Goal: Information Seeking & Learning: Check status

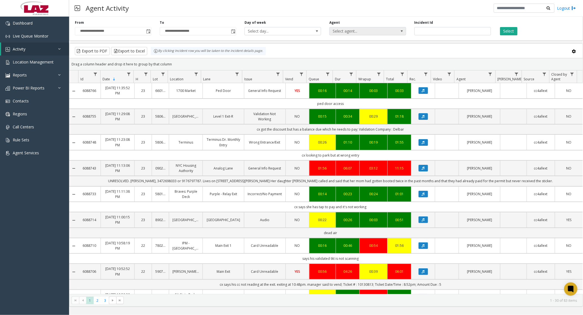
click at [343, 32] on span "Select agent..." at bounding box center [360, 31] width 61 height 8
type input "******"
click at [356, 57] on li "[PERSON_NAME]" at bounding box center [368, 60] width 75 height 7
click at [507, 32] on button "Select" at bounding box center [508, 31] width 17 height 8
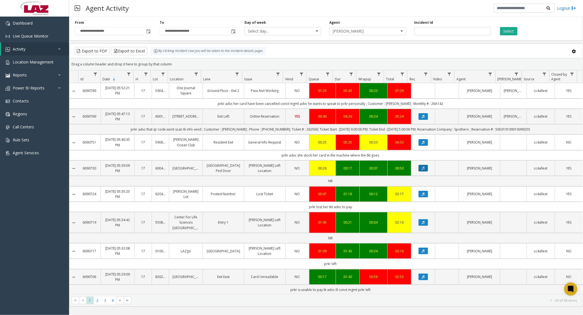
click at [422, 170] on icon "Data table" at bounding box center [423, 168] width 3 height 3
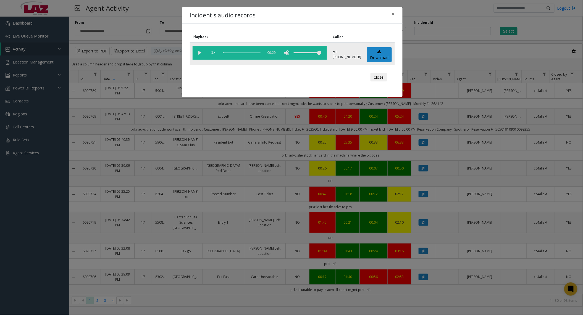
click at [200, 57] on vg-play-pause at bounding box center [200, 53] width 14 height 14
click at [375, 75] on button "Close" at bounding box center [379, 77] width 17 height 9
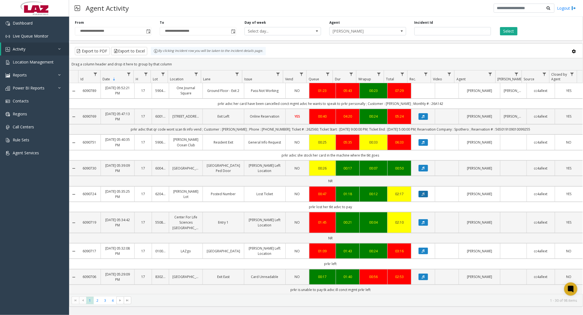
click at [424, 197] on button "Data table" at bounding box center [423, 194] width 9 height 7
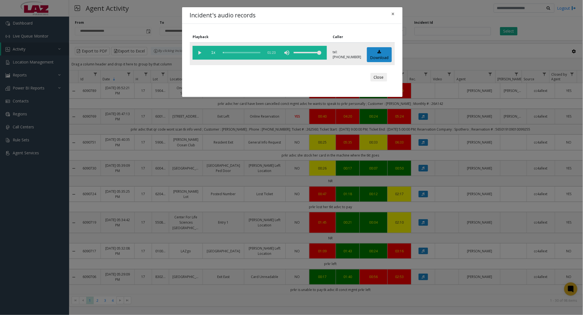
click at [199, 54] on vg-play-pause at bounding box center [200, 53] width 14 height 14
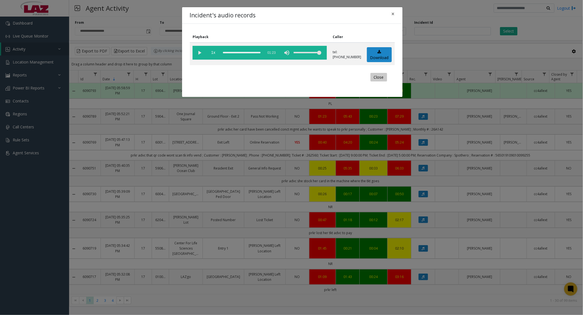
click at [383, 79] on button "Close" at bounding box center [379, 77] width 17 height 9
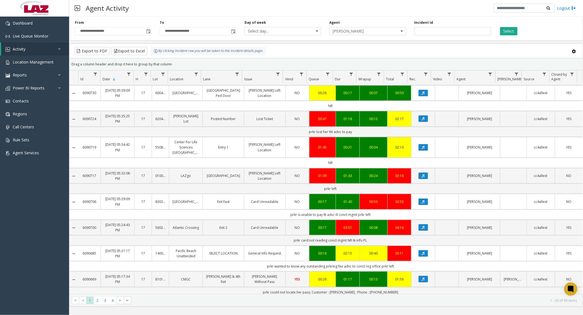
scroll to position [111, 0]
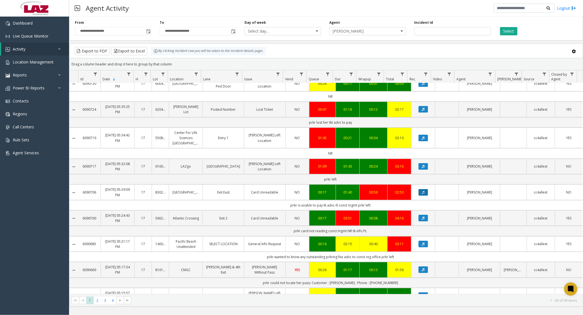
click at [419, 191] on button "Data table" at bounding box center [423, 192] width 9 height 7
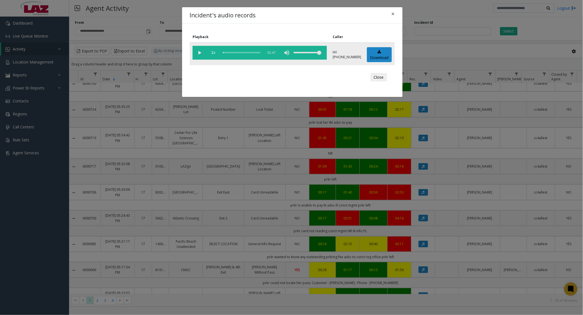
click at [198, 53] on vg-play-pause at bounding box center [200, 53] width 14 height 14
click at [384, 79] on button "Close" at bounding box center [379, 77] width 17 height 9
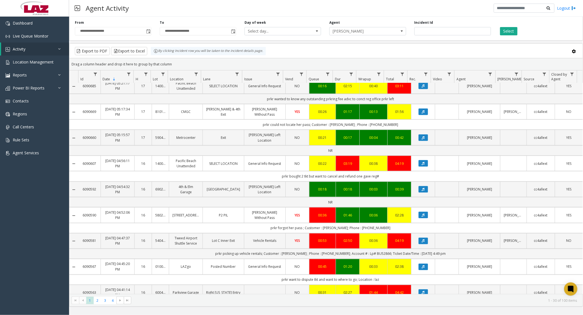
scroll to position [369, 0]
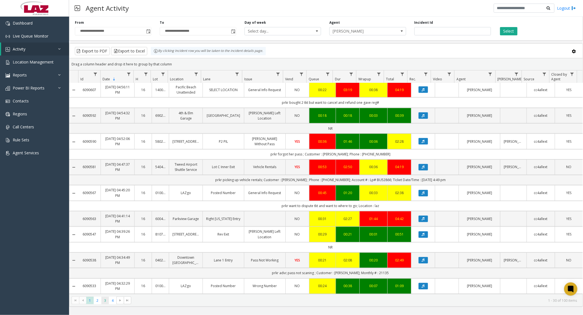
click at [107, 300] on span "3" at bounding box center [104, 300] width 7 height 7
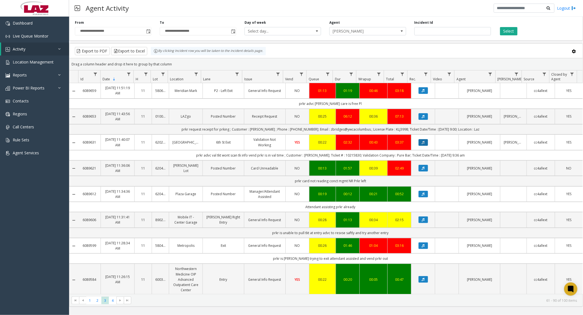
click at [419, 144] on button "Data table" at bounding box center [423, 142] width 9 height 7
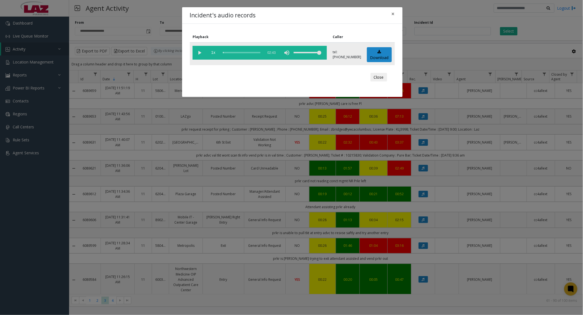
click at [202, 54] on vg-play-pause at bounding box center [200, 53] width 14 height 14
click at [225, 53] on div "scrub bar" at bounding box center [242, 53] width 38 height 14
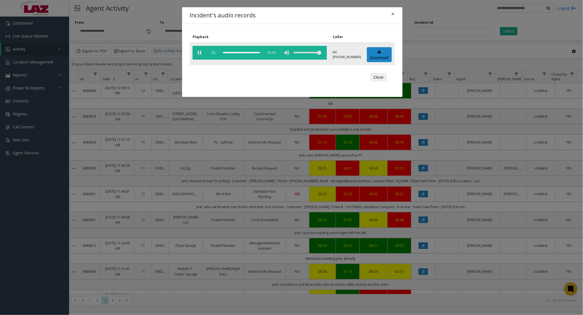
click at [200, 56] on vg-play-pause at bounding box center [200, 53] width 14 height 14
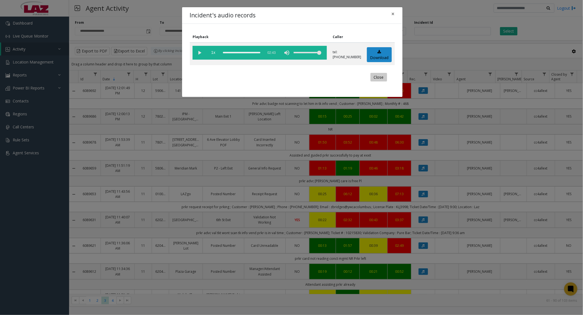
click at [371, 76] on button "Close" at bounding box center [379, 77] width 17 height 9
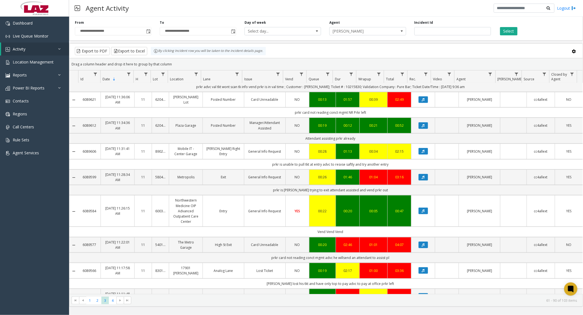
scroll to position [147, 0]
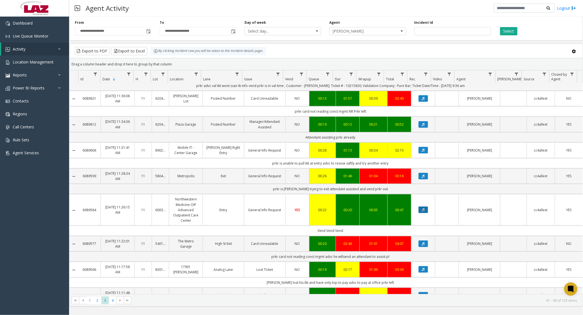
click at [419, 211] on button "Data table" at bounding box center [423, 210] width 9 height 7
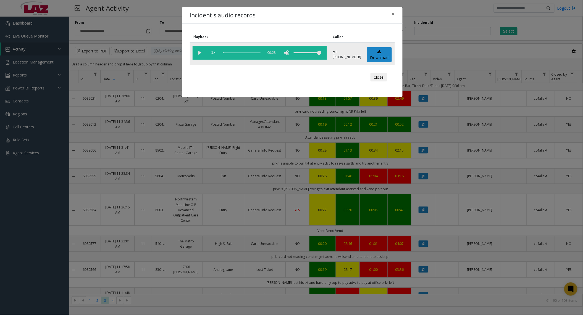
click at [201, 52] on vg-play-pause at bounding box center [200, 53] width 14 height 14
click at [378, 80] on button "Close" at bounding box center [379, 77] width 17 height 9
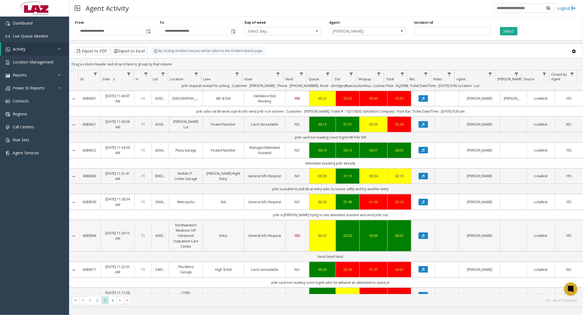
click at [232, 239] on link "Entry" at bounding box center [223, 235] width 35 height 5
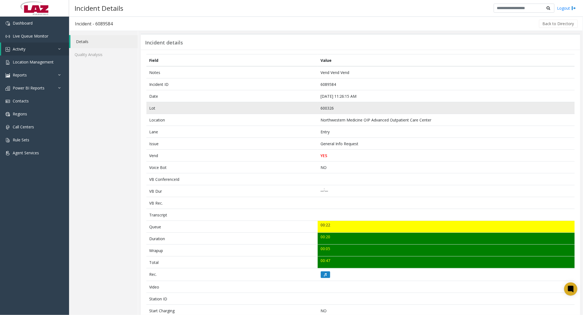
click at [337, 107] on td "600326" at bounding box center [446, 108] width 257 height 12
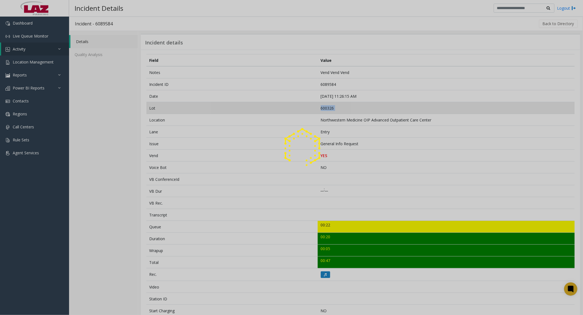
click at [337, 107] on td "600326" at bounding box center [446, 108] width 257 height 12
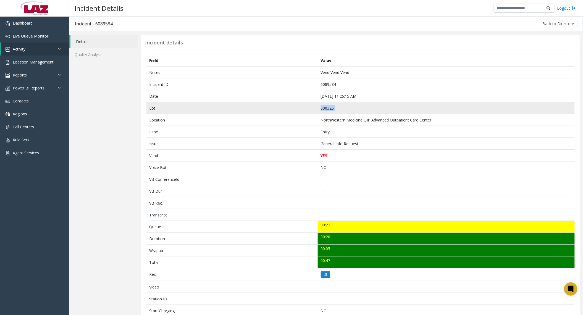
click at [337, 107] on td "600326" at bounding box center [446, 108] width 257 height 12
